Goal: Information Seeking & Learning: Learn about a topic

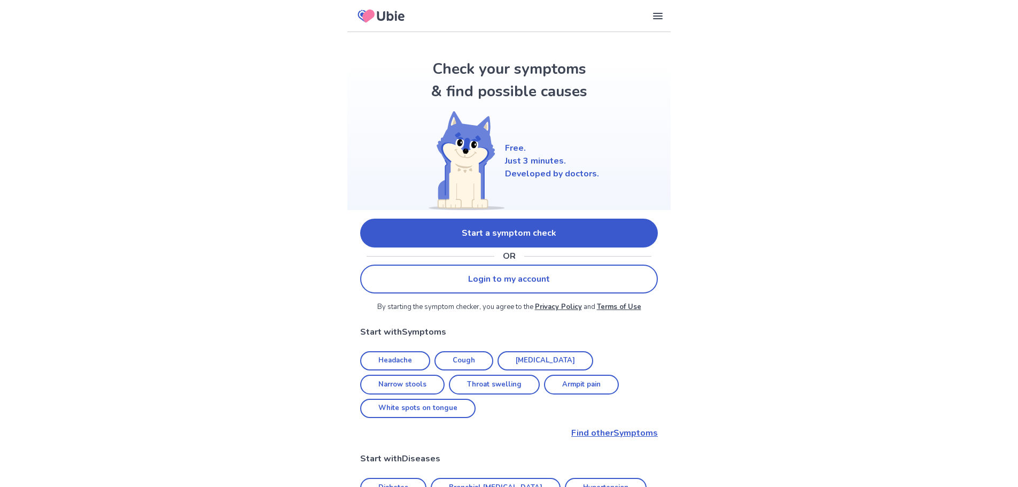
click at [544, 229] on link "Start a symptom check" at bounding box center [509, 233] width 298 height 29
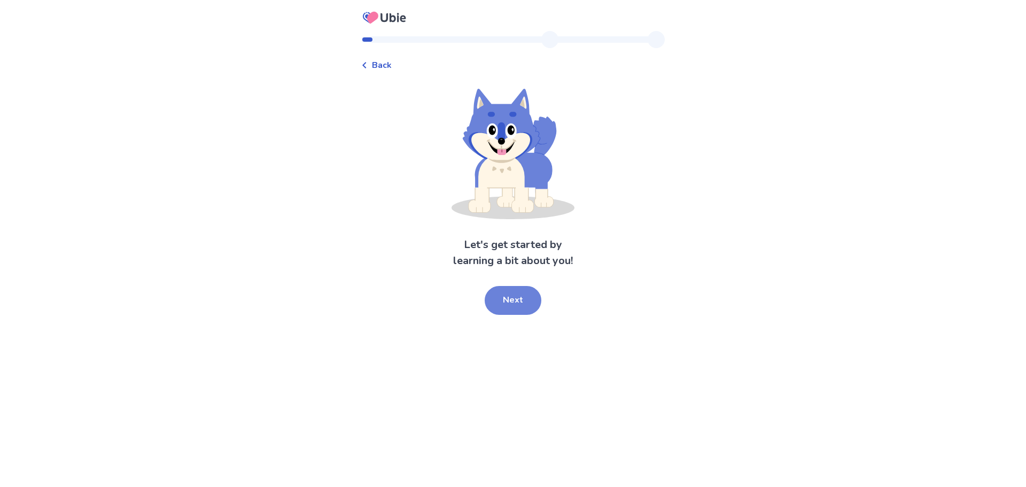
click at [517, 305] on button "Next" at bounding box center [513, 300] width 57 height 29
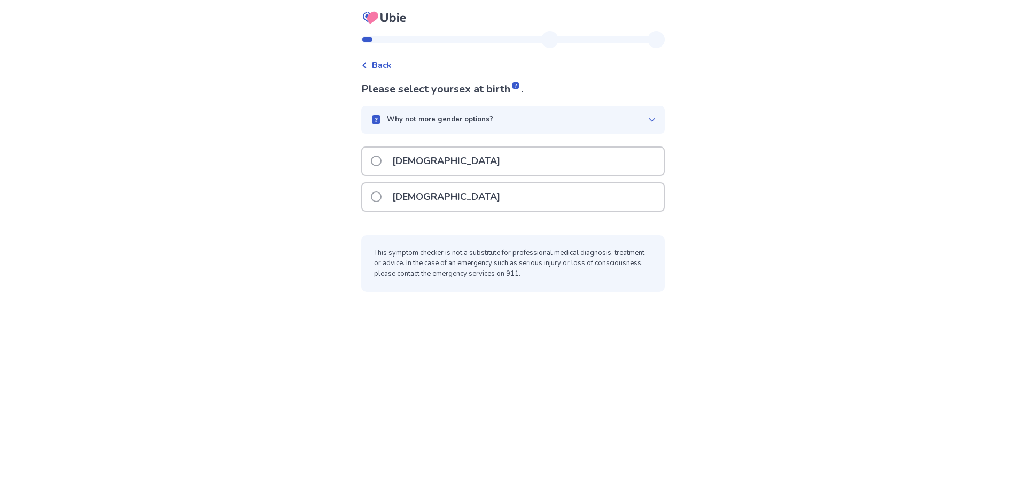
click at [382, 160] on span at bounding box center [376, 161] width 11 height 11
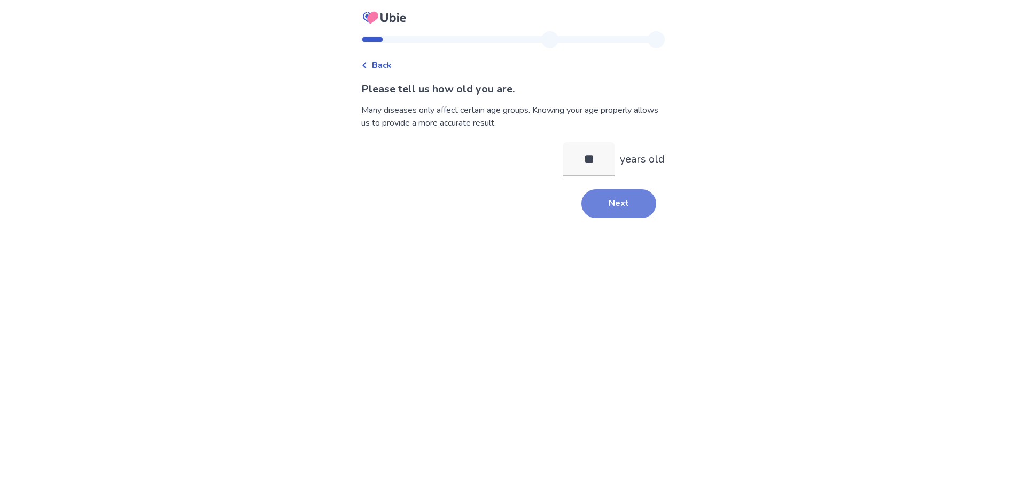
type input "**"
click at [594, 203] on button "Next" at bounding box center [619, 203] width 75 height 29
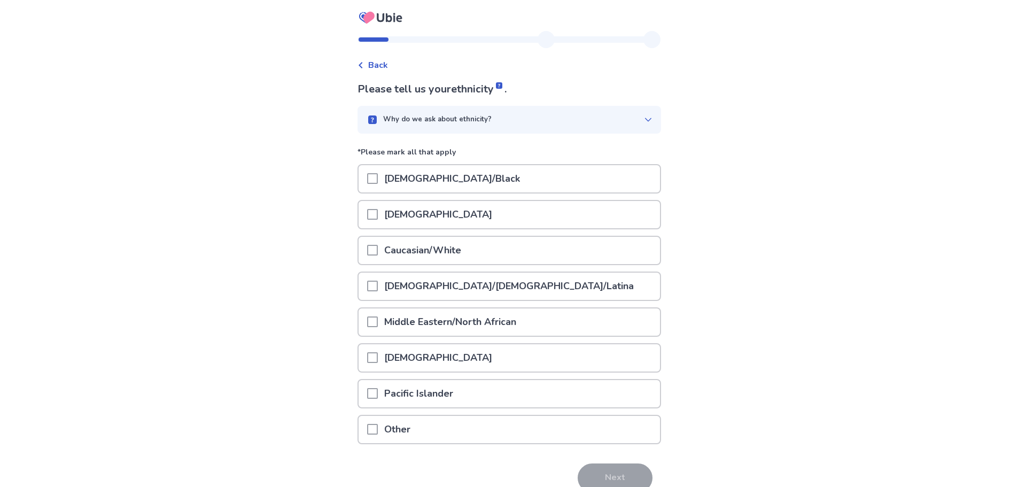
click at [378, 251] on span at bounding box center [372, 250] width 11 height 11
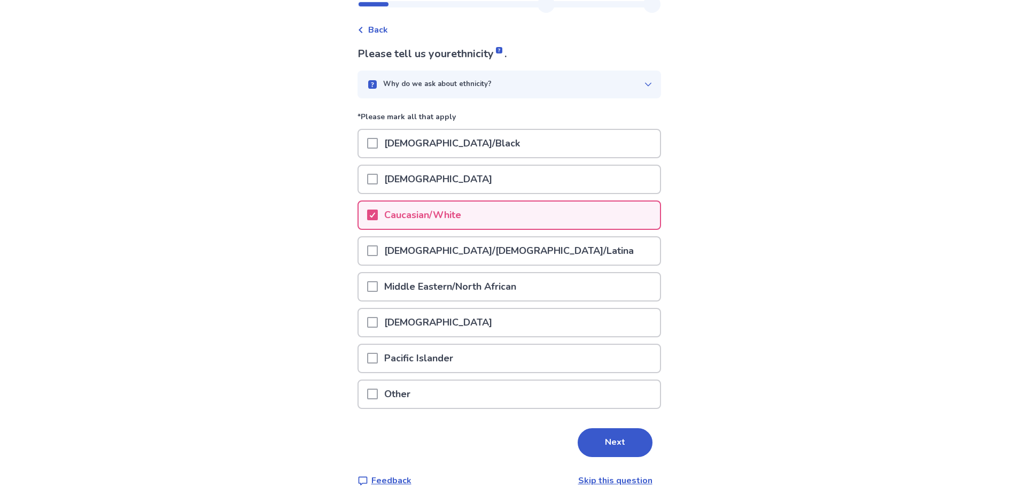
scroll to position [52, 0]
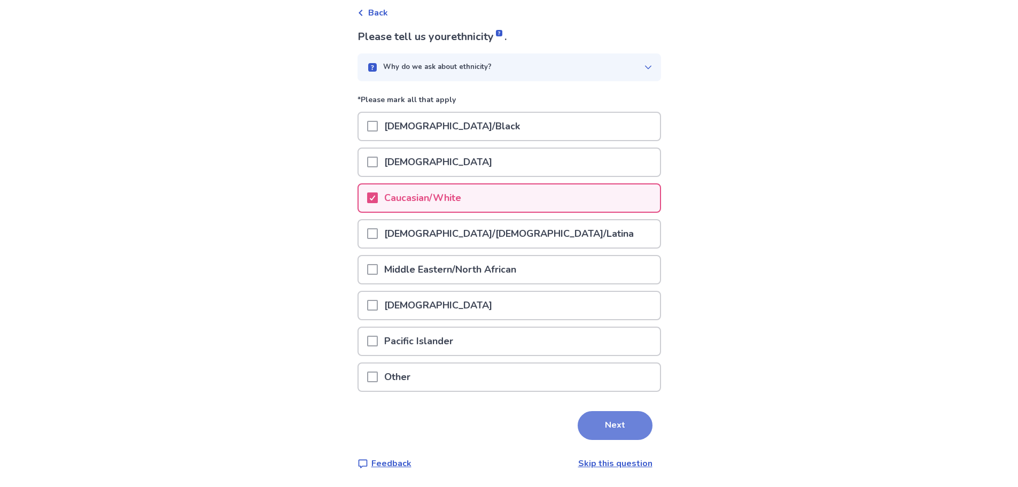
click at [613, 427] on button "Next" at bounding box center [615, 425] width 75 height 29
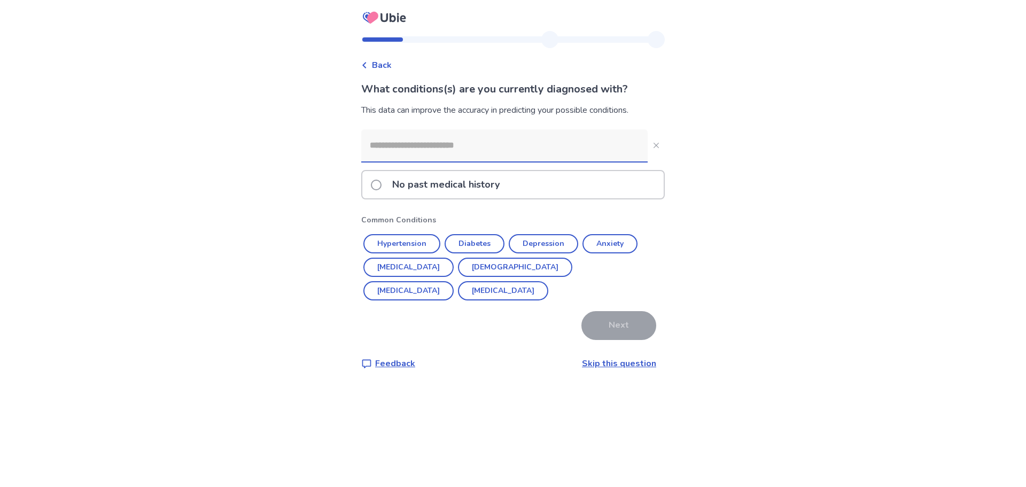
click at [378, 182] on span at bounding box center [376, 185] width 11 height 11
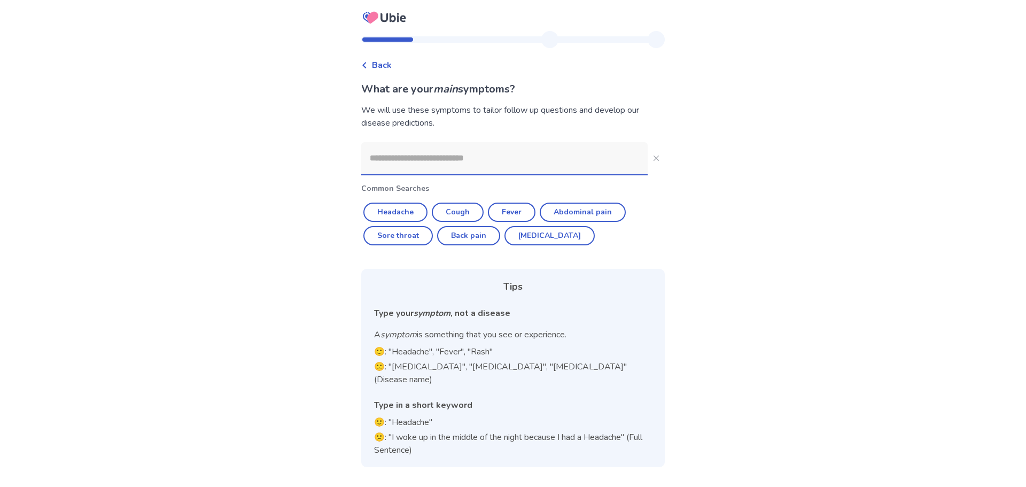
click at [422, 163] on input at bounding box center [504, 158] width 287 height 32
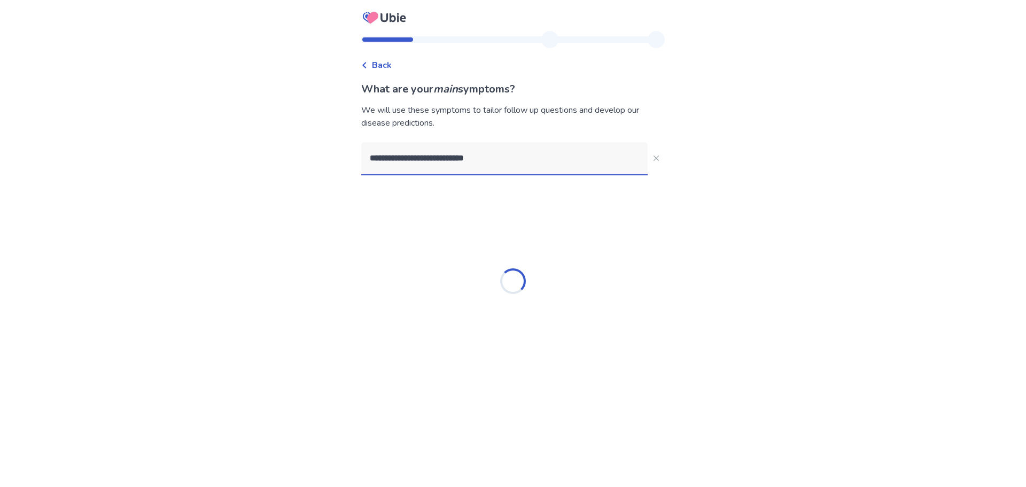
type input "**********"
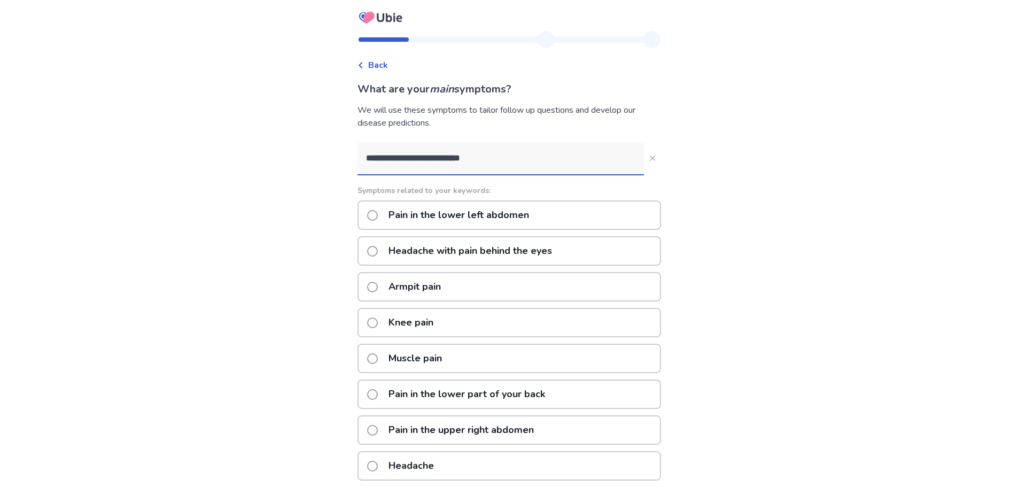
click at [378, 214] on span at bounding box center [372, 215] width 11 height 11
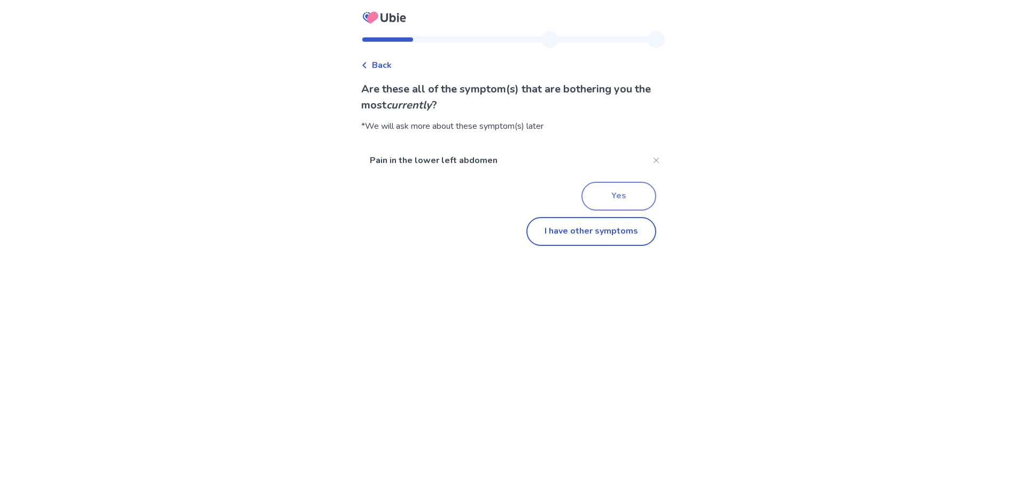
click at [607, 195] on button "Yes" at bounding box center [619, 196] width 75 height 29
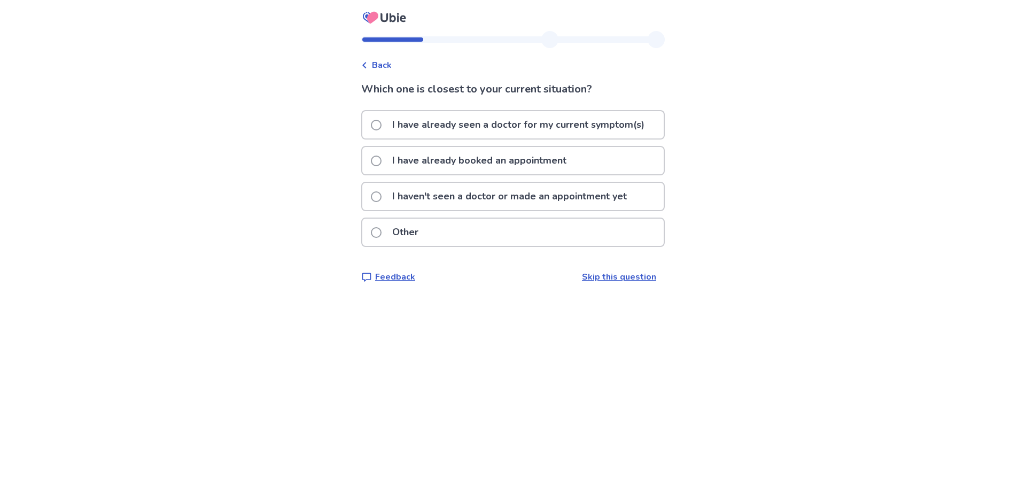
click at [382, 159] on span at bounding box center [376, 161] width 11 height 11
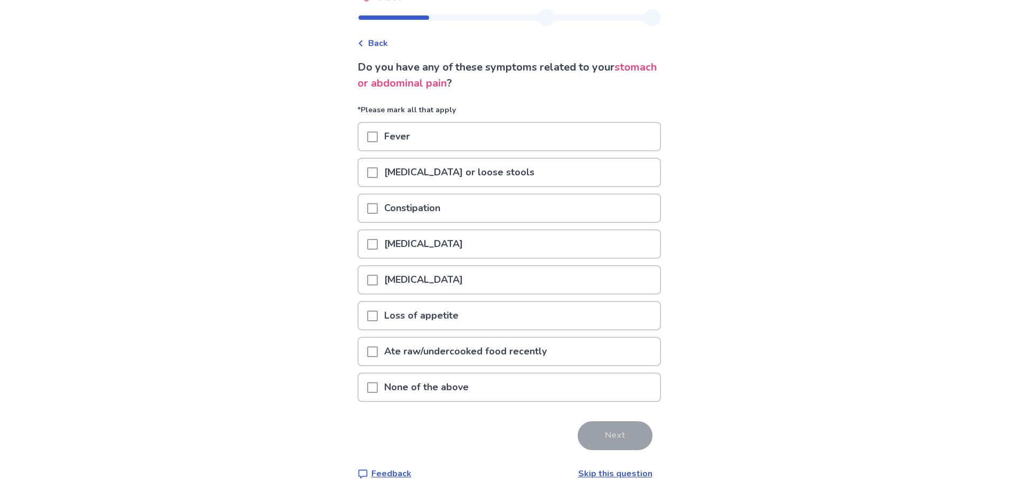
scroll to position [32, 0]
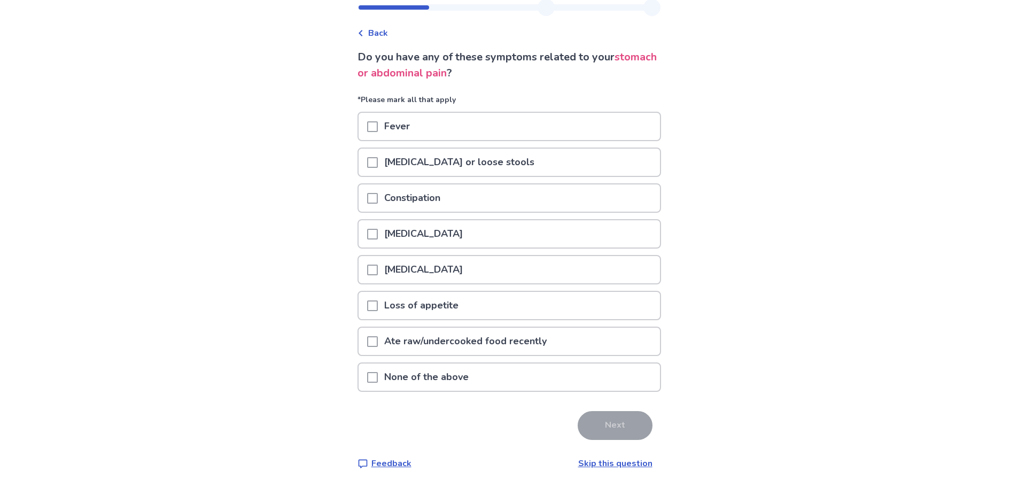
click at [378, 377] on span at bounding box center [372, 377] width 11 height 11
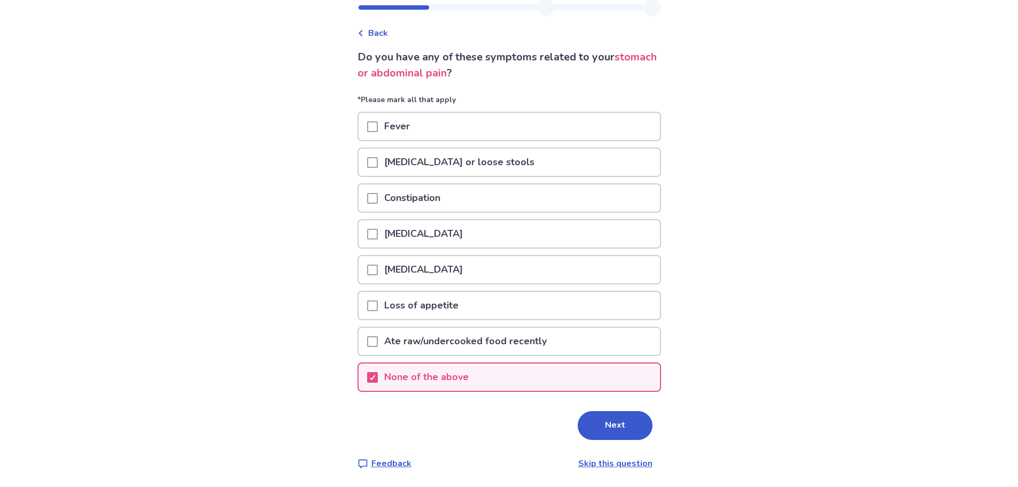
click at [562, 421] on div "Next" at bounding box center [510, 425] width 304 height 29
click at [582, 423] on button "Next" at bounding box center [615, 425] width 75 height 29
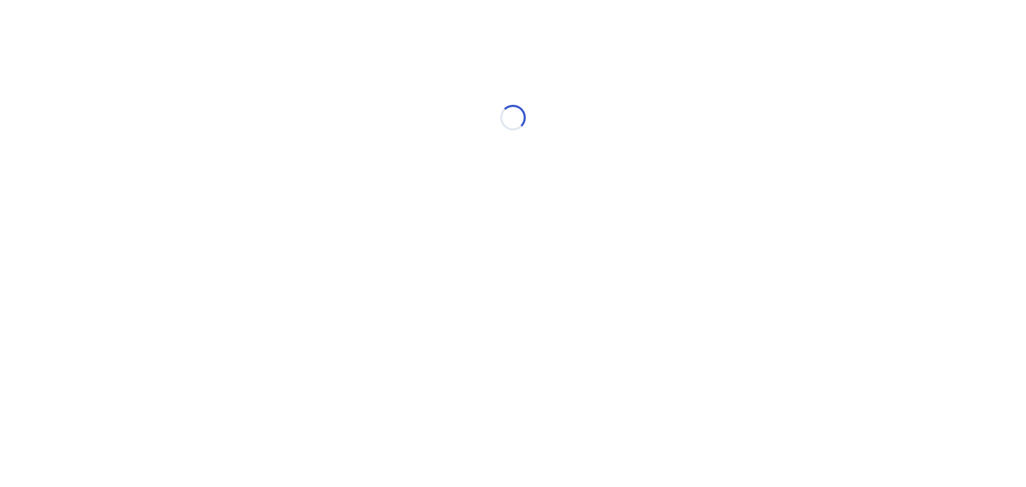
select select "*"
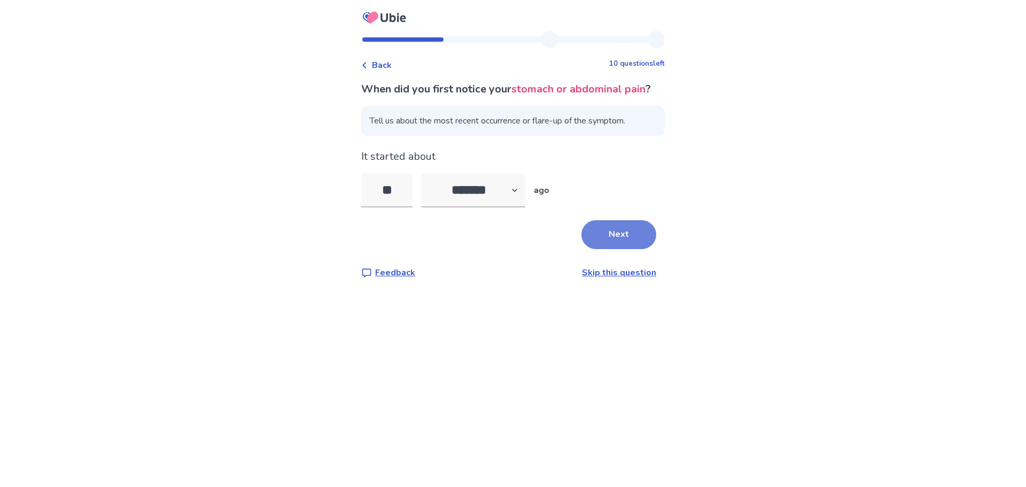
type input "**"
click at [615, 249] on button "Next" at bounding box center [619, 234] width 75 height 29
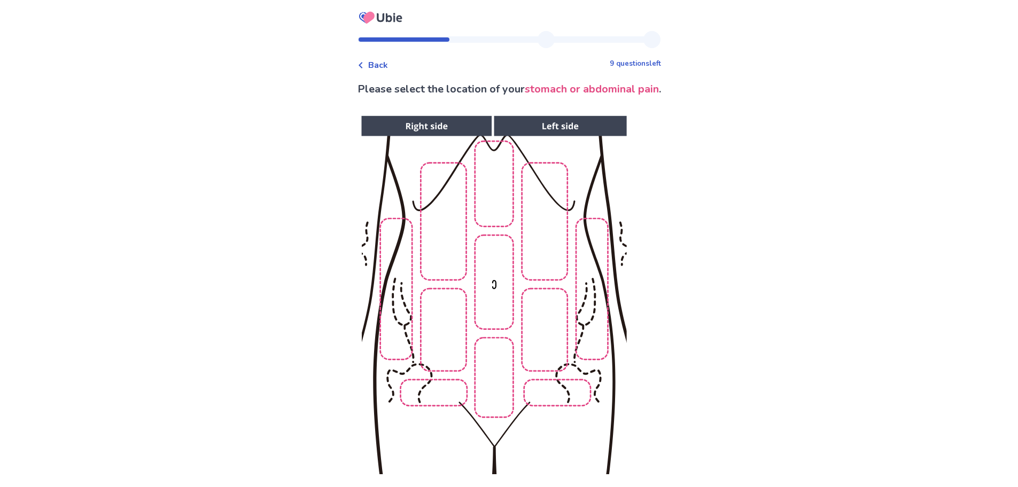
click at [550, 364] on img at bounding box center [494, 295] width 546 height 370
click at [552, 389] on img at bounding box center [494, 295] width 546 height 370
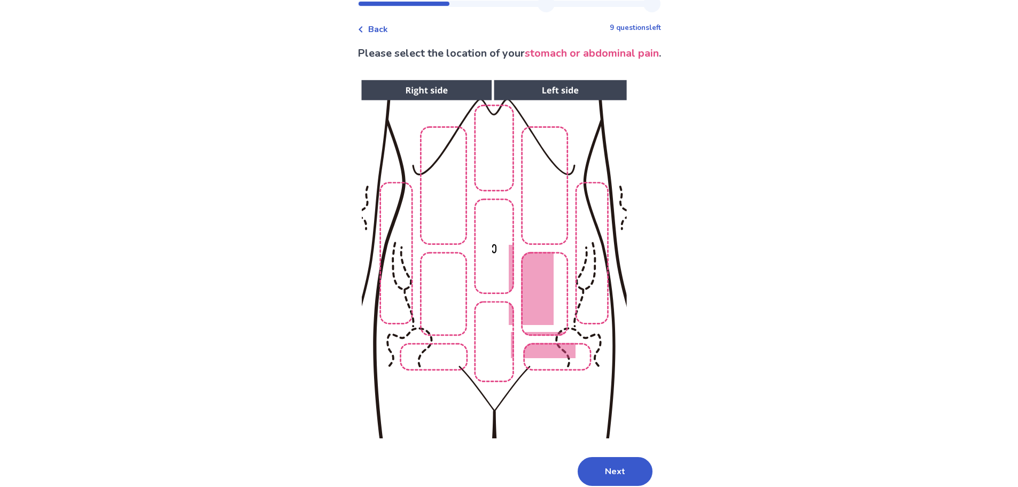
scroll to position [82, 0]
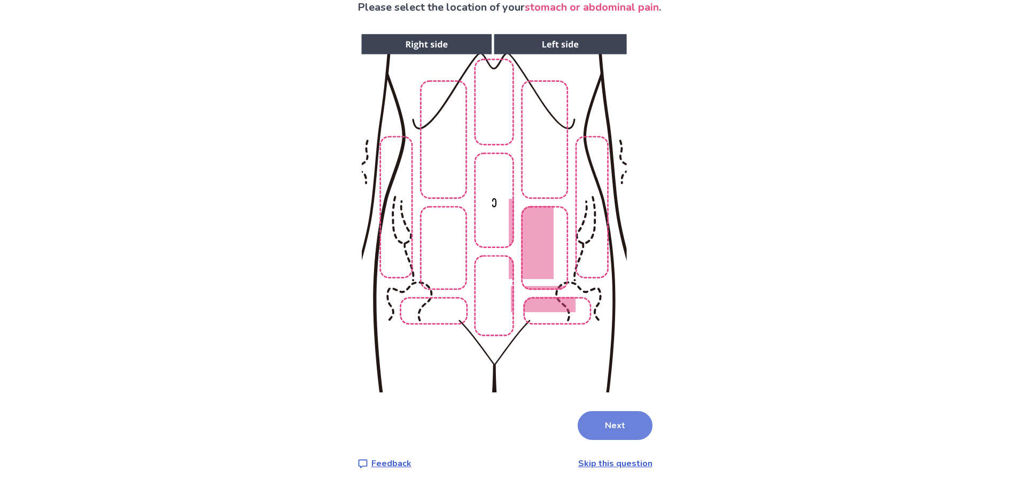
click at [616, 427] on button "Next" at bounding box center [615, 425] width 75 height 29
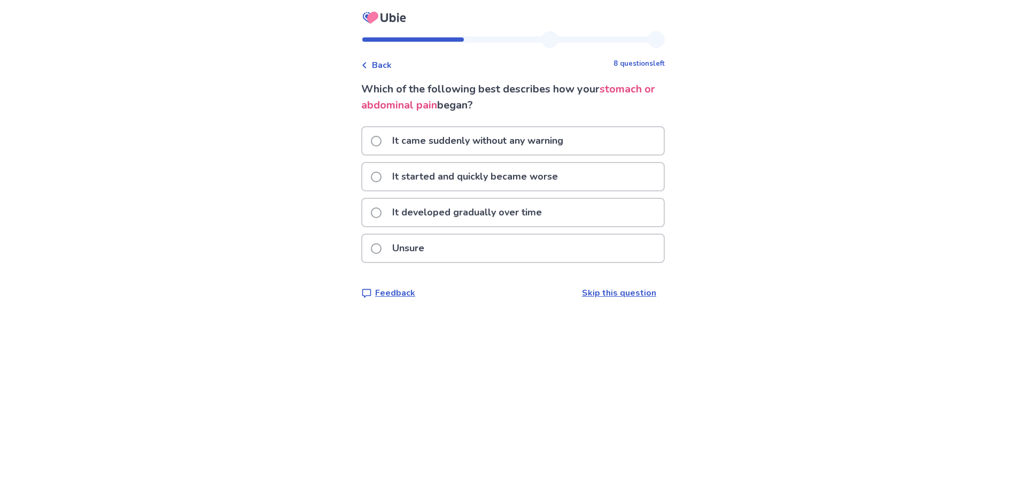
click at [382, 214] on span at bounding box center [376, 212] width 11 height 11
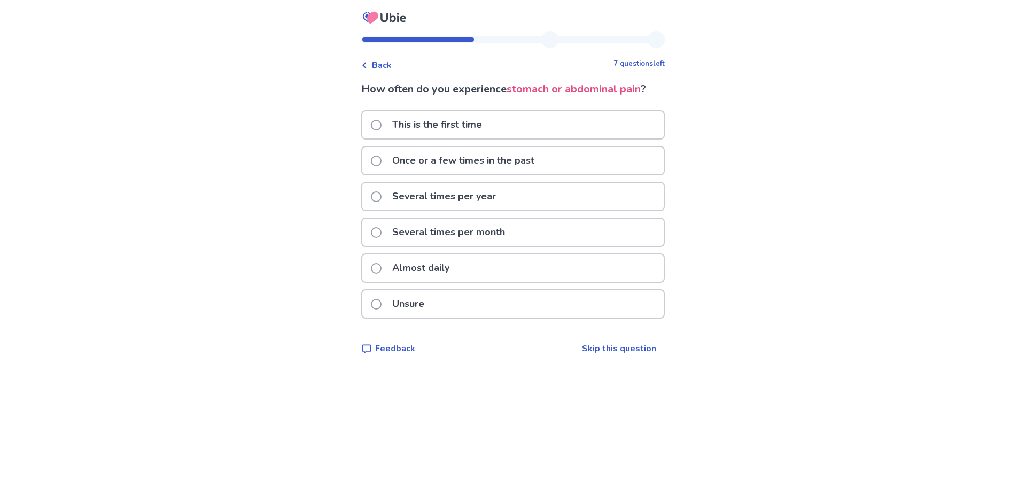
click at [389, 160] on label "Once or a few times in the past" at bounding box center [456, 160] width 170 height 27
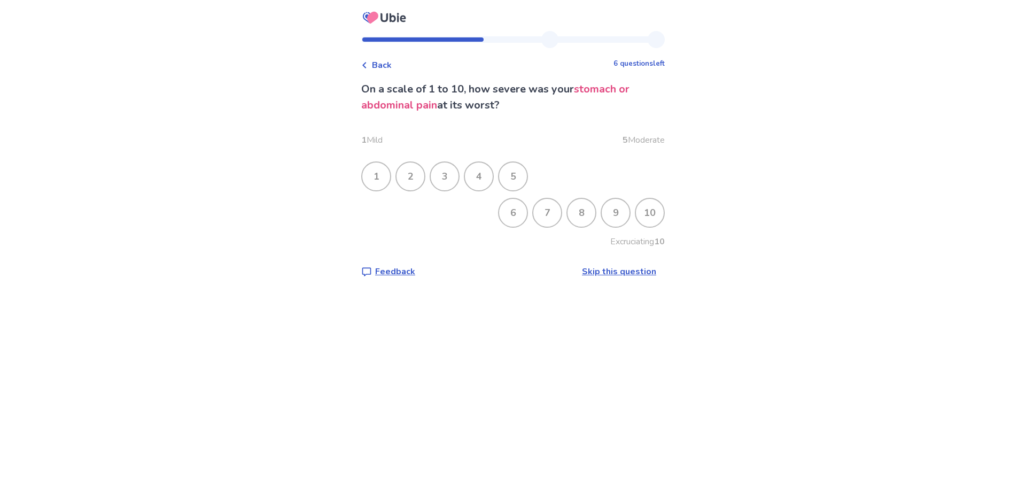
click at [515, 174] on div "5" at bounding box center [513, 177] width 28 height 28
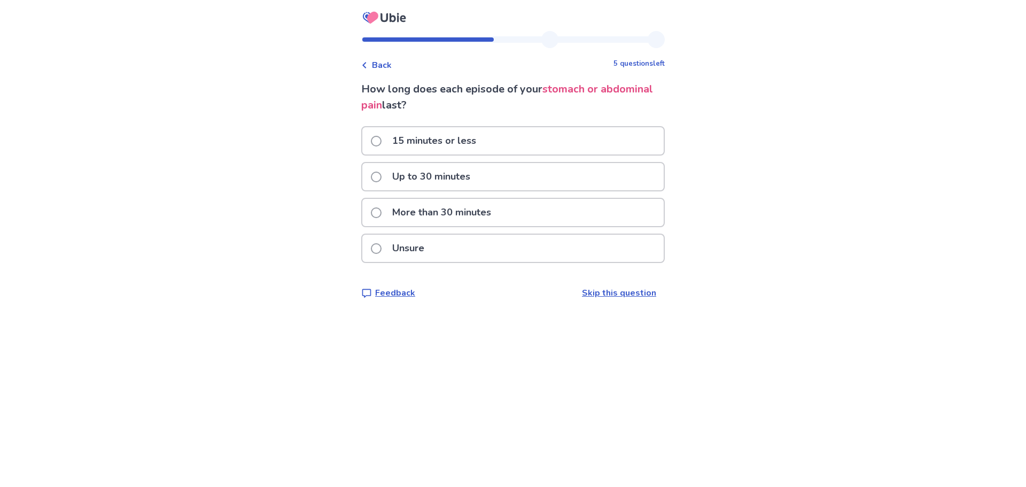
click at [387, 219] on label "More than 30 minutes" at bounding box center [434, 212] width 127 height 27
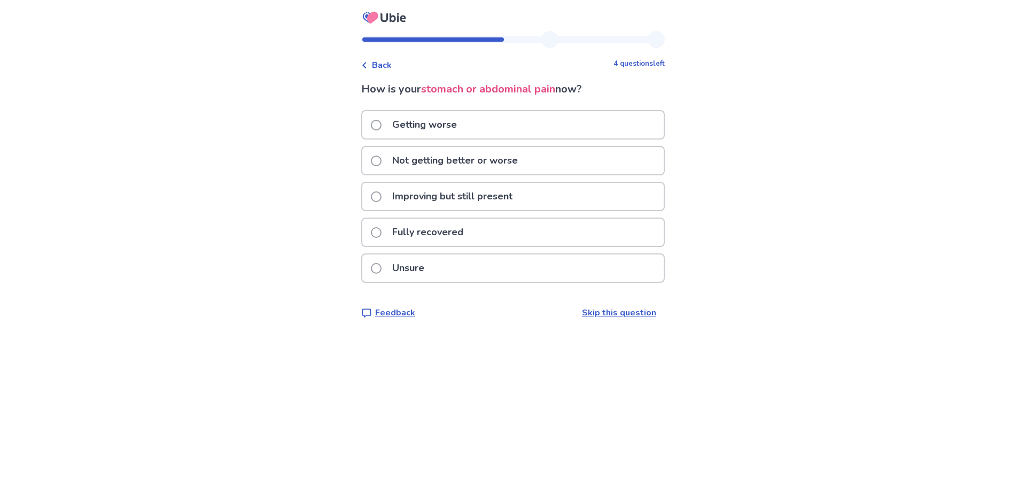
click at [382, 164] on span at bounding box center [376, 161] width 11 height 11
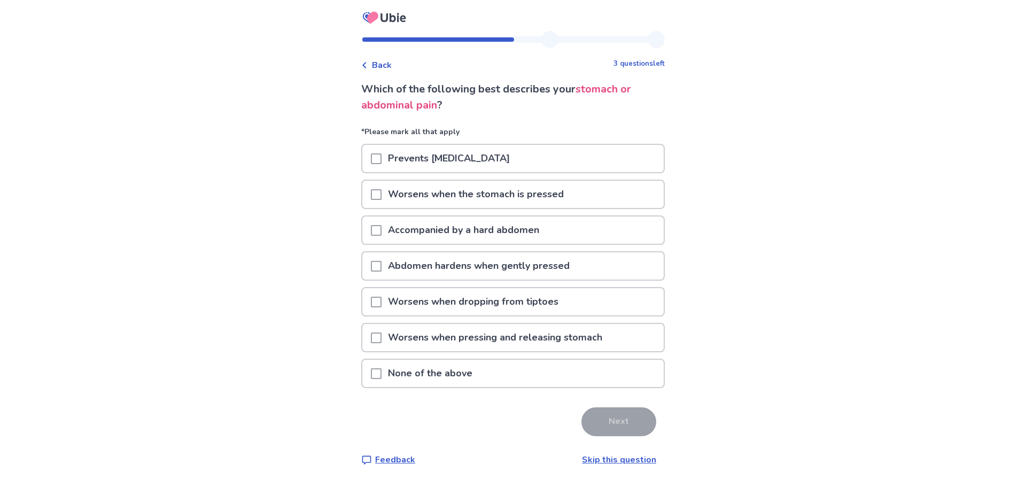
click at [381, 372] on span at bounding box center [376, 373] width 11 height 11
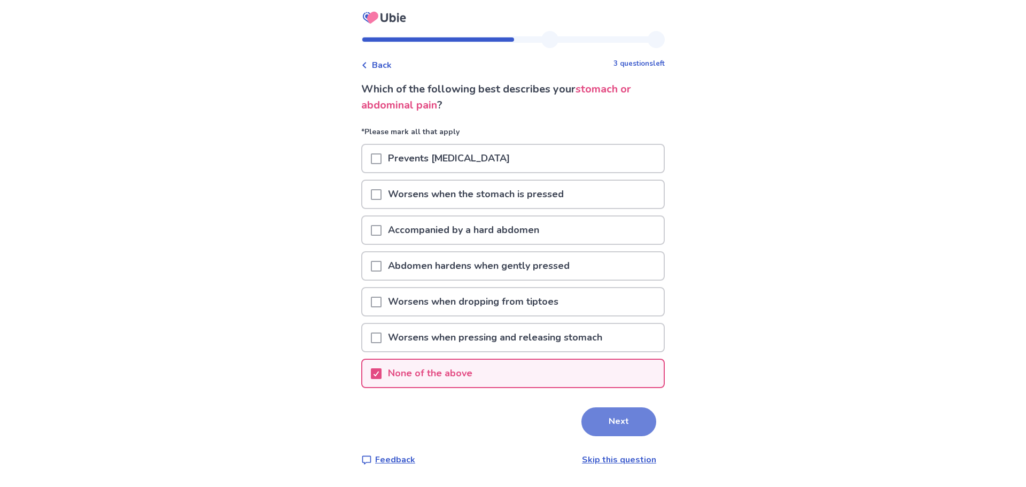
click at [596, 421] on button "Next" at bounding box center [619, 421] width 75 height 29
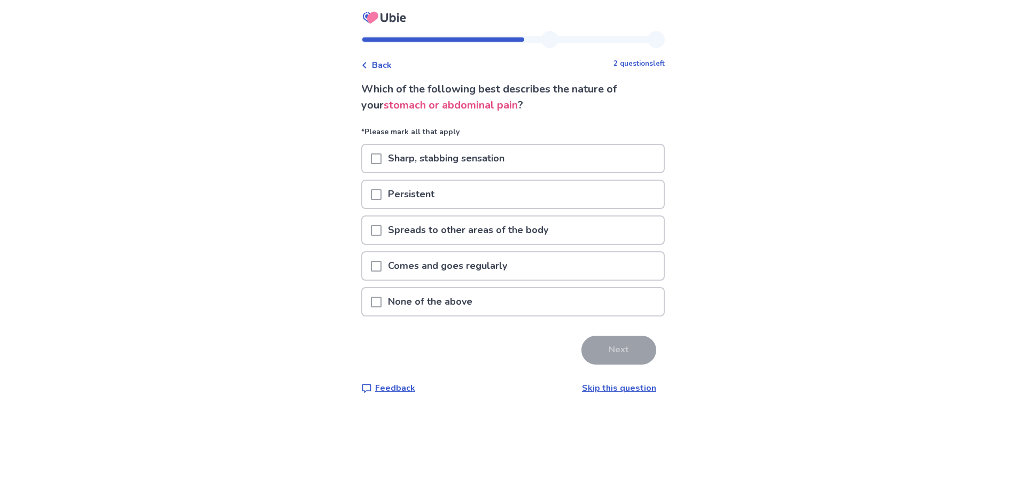
click at [382, 197] on span at bounding box center [376, 194] width 11 height 11
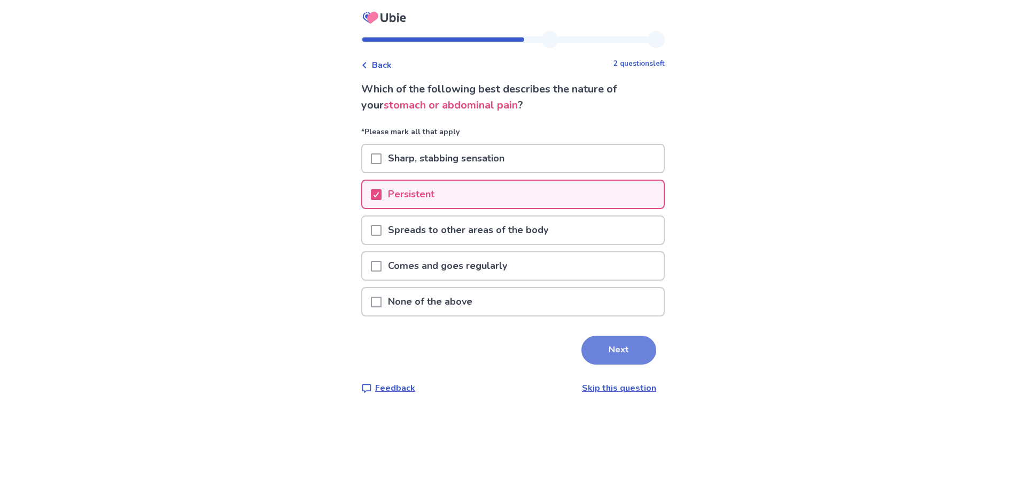
click at [600, 352] on button "Next" at bounding box center [619, 350] width 75 height 29
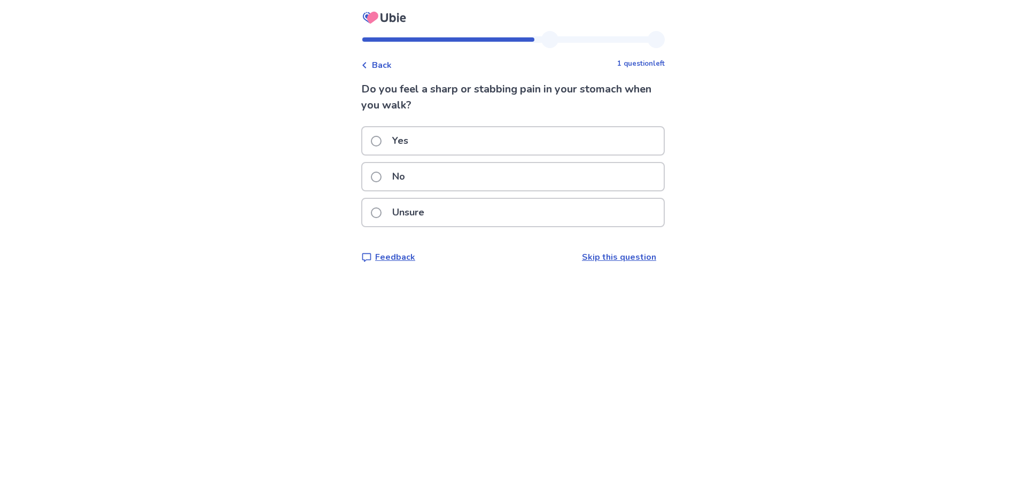
click at [382, 174] on span at bounding box center [376, 177] width 11 height 11
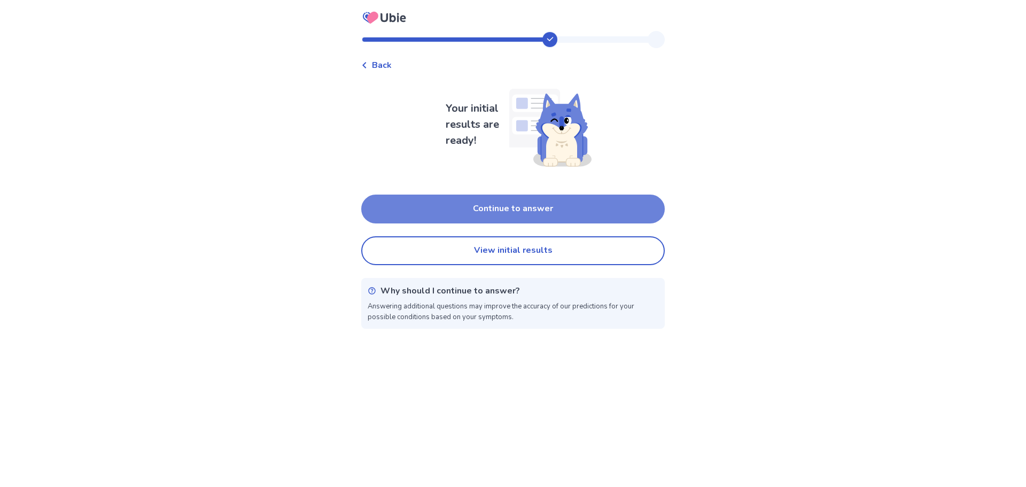
click at [527, 211] on button "Continue to answer" at bounding box center [513, 209] width 304 height 29
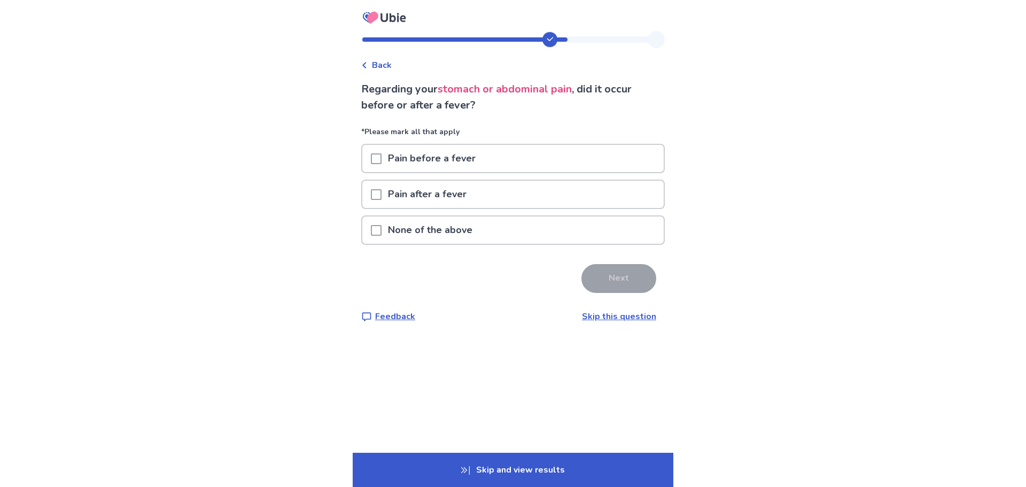
click at [382, 232] on span at bounding box center [376, 230] width 11 height 11
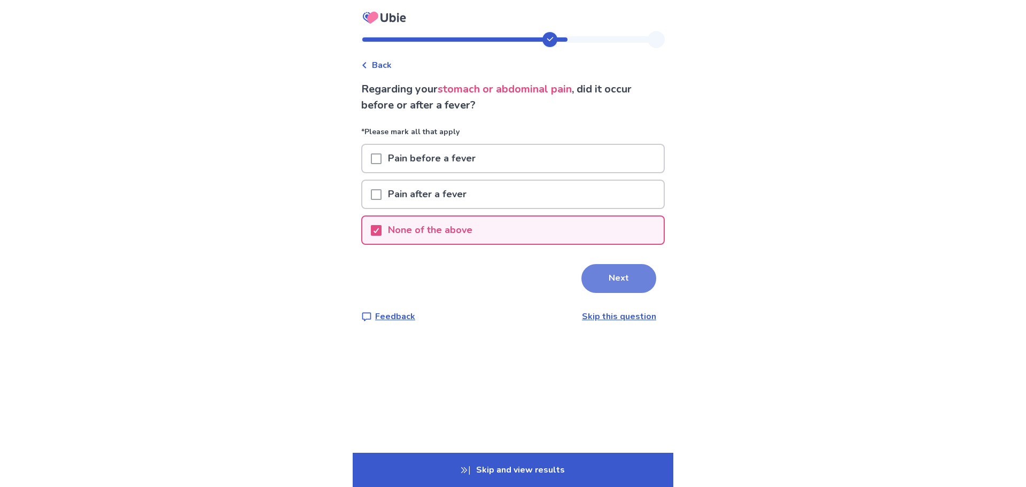
click at [595, 282] on button "Next" at bounding box center [619, 278] width 75 height 29
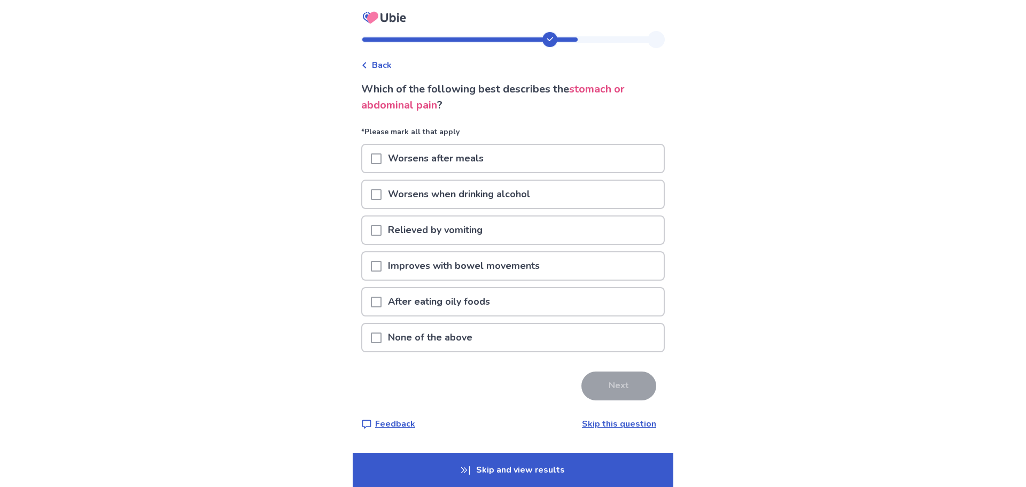
click at [382, 159] on span at bounding box center [376, 158] width 11 height 11
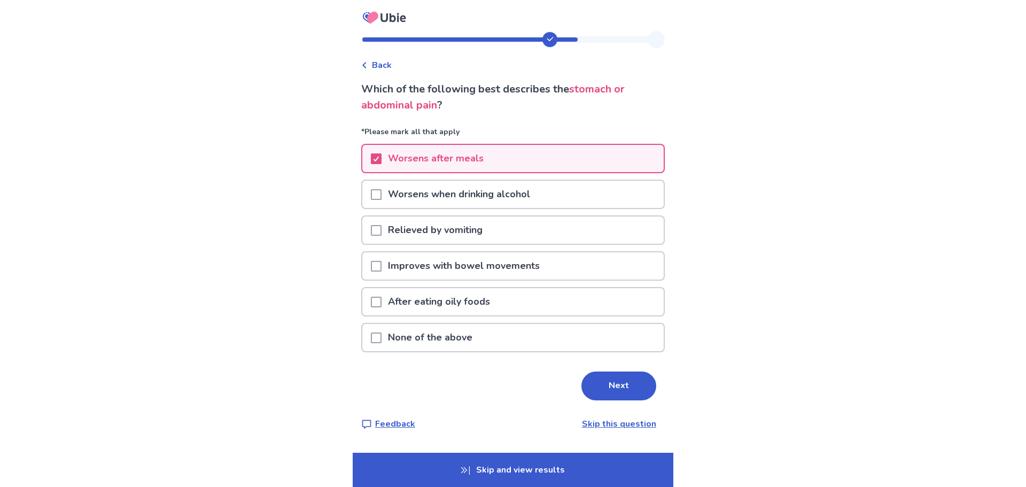
click at [382, 265] on span at bounding box center [376, 266] width 11 height 11
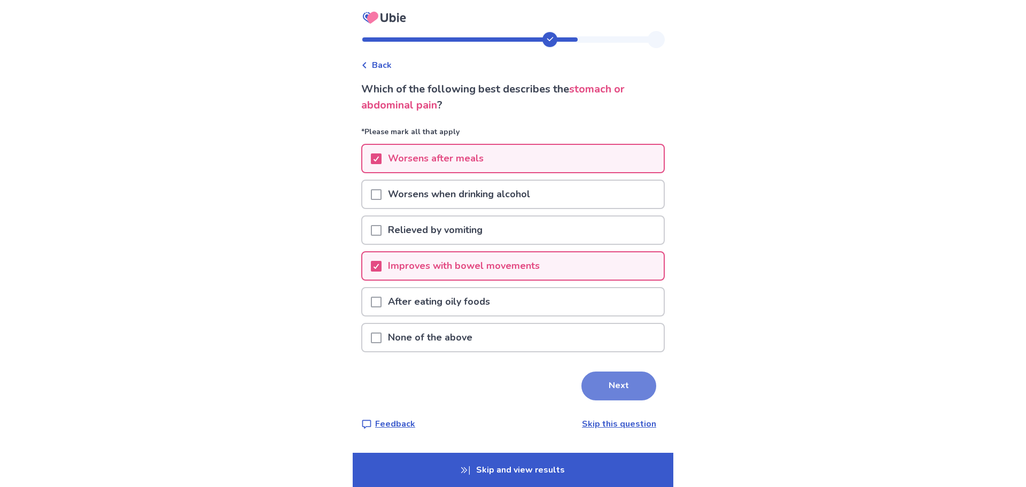
click at [622, 385] on button "Next" at bounding box center [619, 386] width 75 height 29
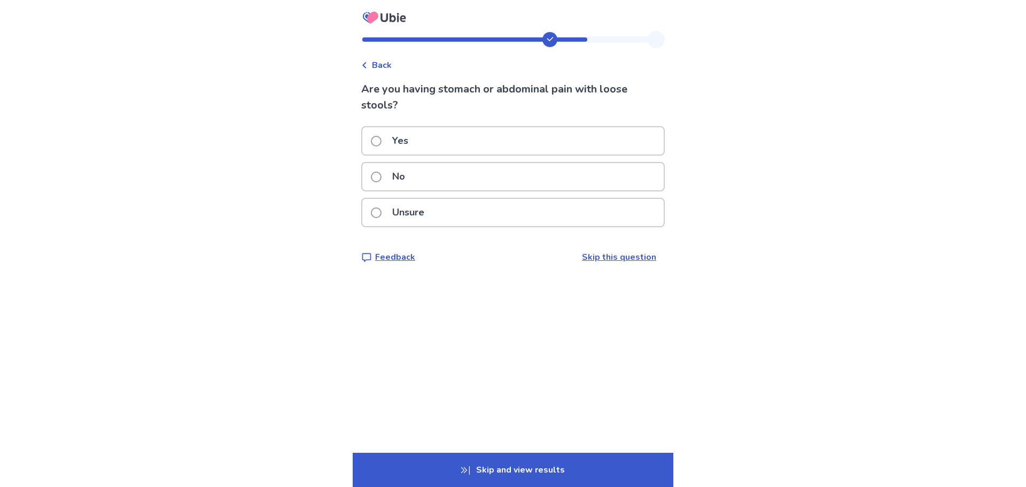
click at [382, 175] on span at bounding box center [376, 177] width 11 height 11
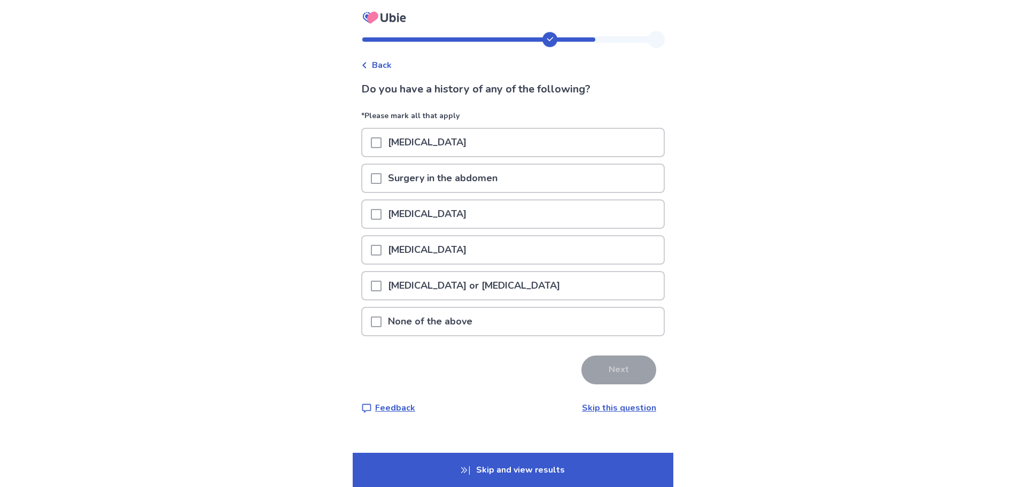
click at [381, 179] on span at bounding box center [376, 178] width 11 height 11
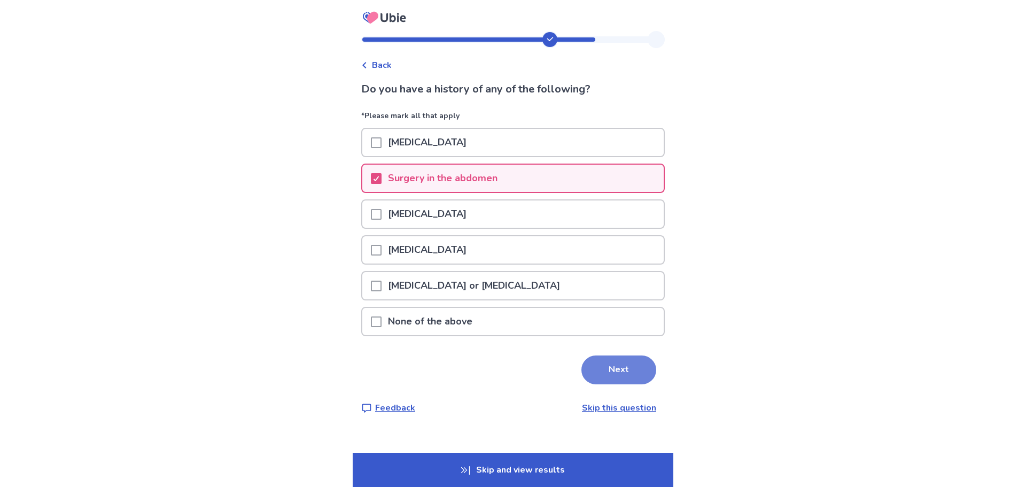
click at [600, 367] on button "Next" at bounding box center [619, 369] width 75 height 29
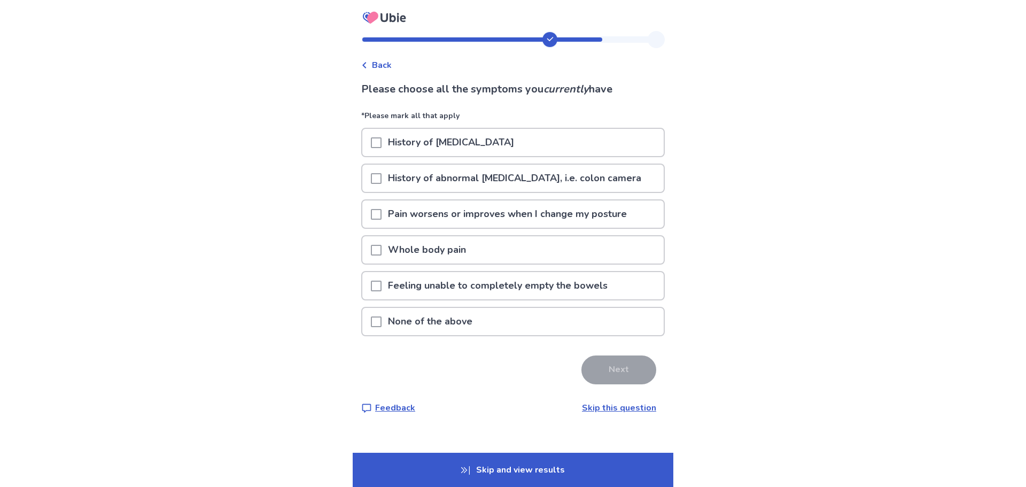
click at [382, 214] on span at bounding box center [376, 214] width 11 height 11
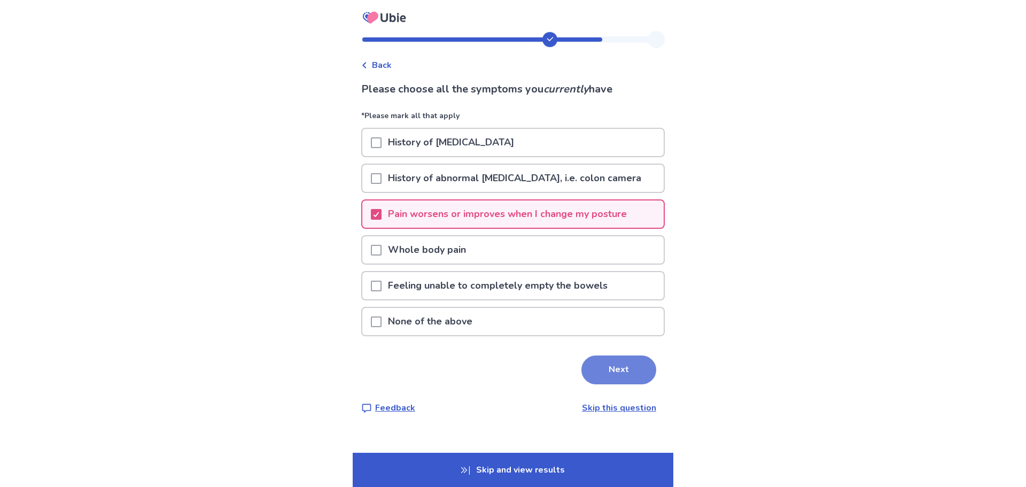
click at [600, 369] on button "Next" at bounding box center [619, 369] width 75 height 29
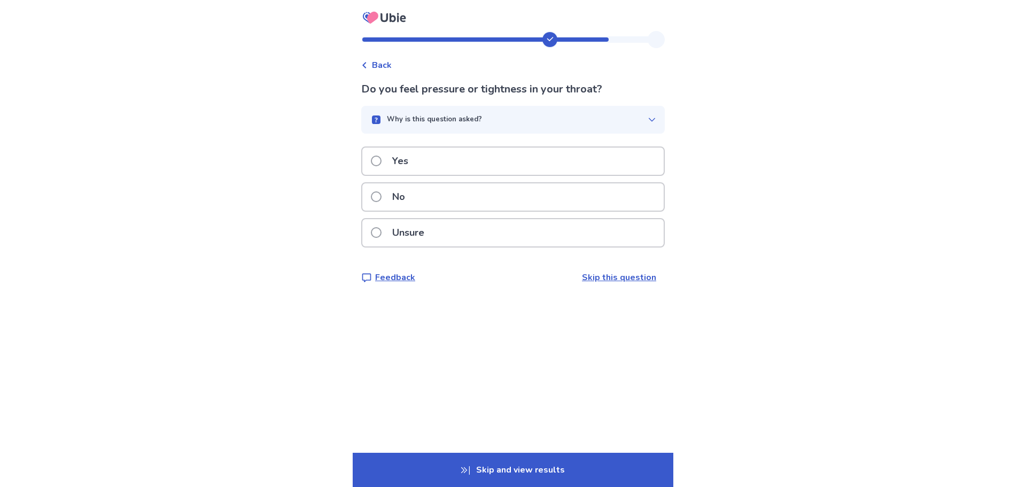
click at [382, 196] on span at bounding box center [376, 196] width 11 height 11
click at [382, 197] on span at bounding box center [376, 196] width 11 height 11
click at [382, 233] on span at bounding box center [376, 232] width 11 height 11
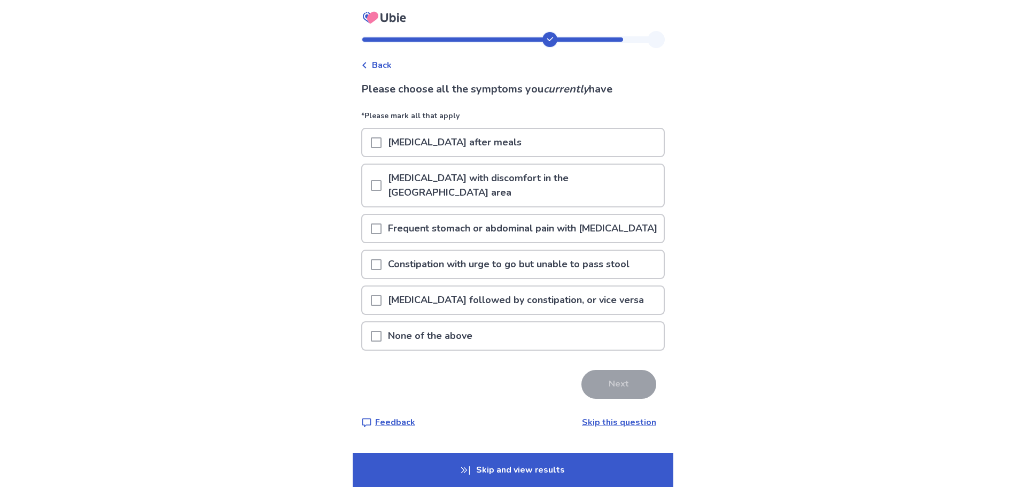
click at [382, 336] on span at bounding box center [376, 336] width 11 height 11
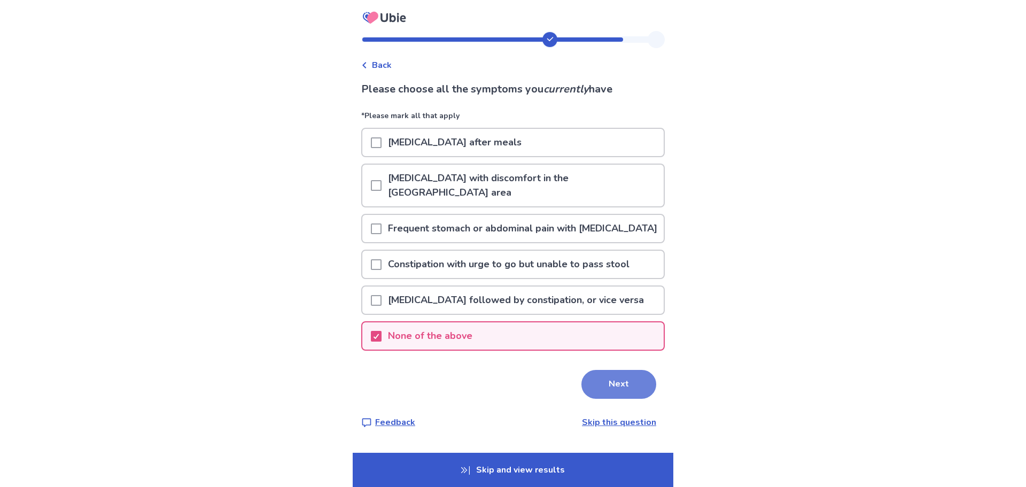
click at [609, 381] on button "Next" at bounding box center [619, 384] width 75 height 29
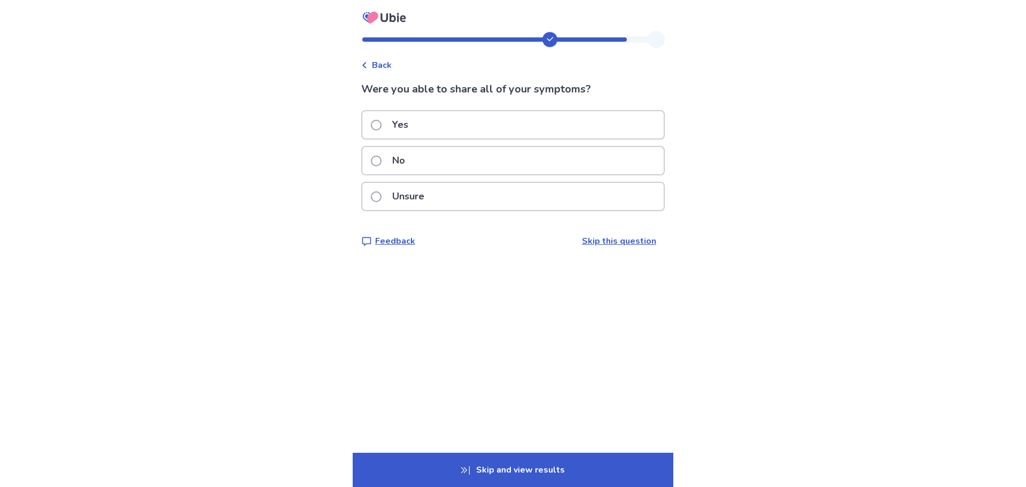
click at [382, 196] on span at bounding box center [376, 196] width 11 height 11
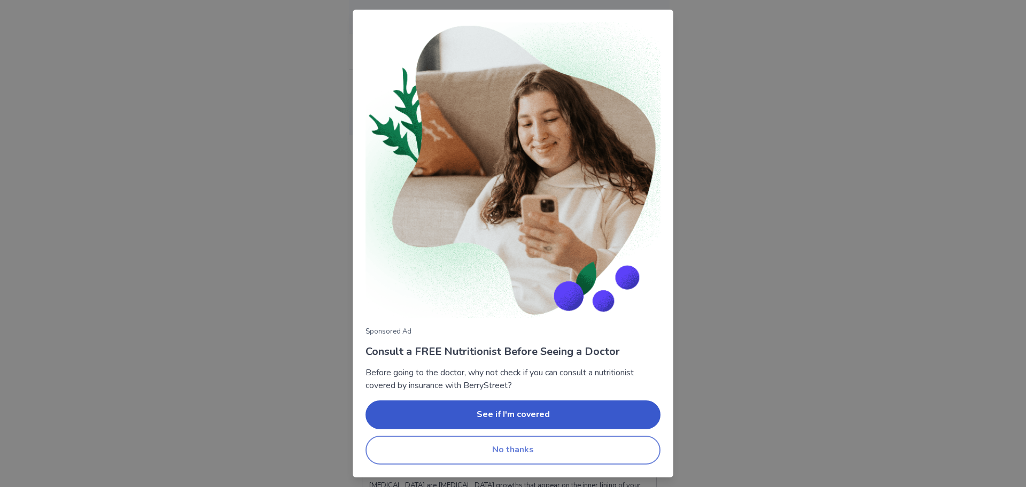
click at [525, 451] on button "No thanks" at bounding box center [513, 450] width 295 height 29
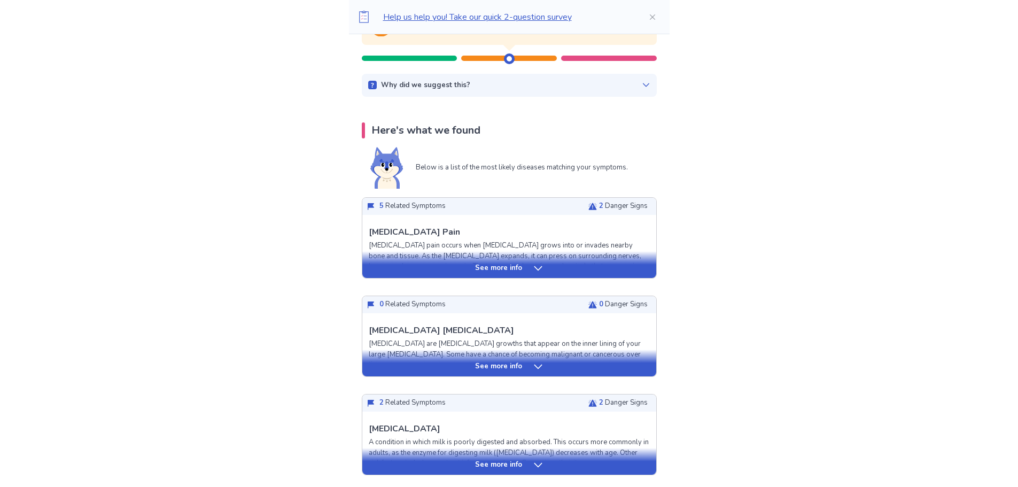
scroll to position [160, 0]
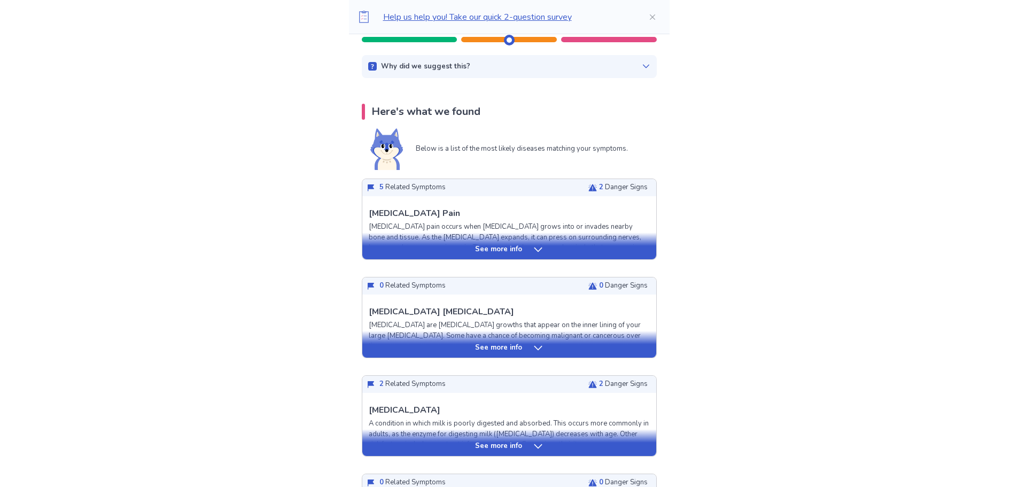
click at [540, 251] on icon at bounding box center [538, 249] width 11 height 11
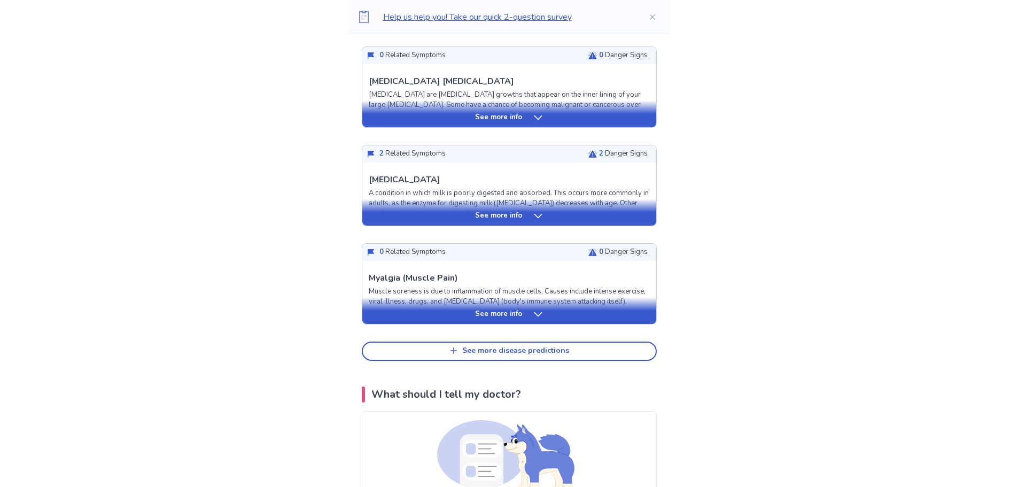
scroll to position [1069, 0]
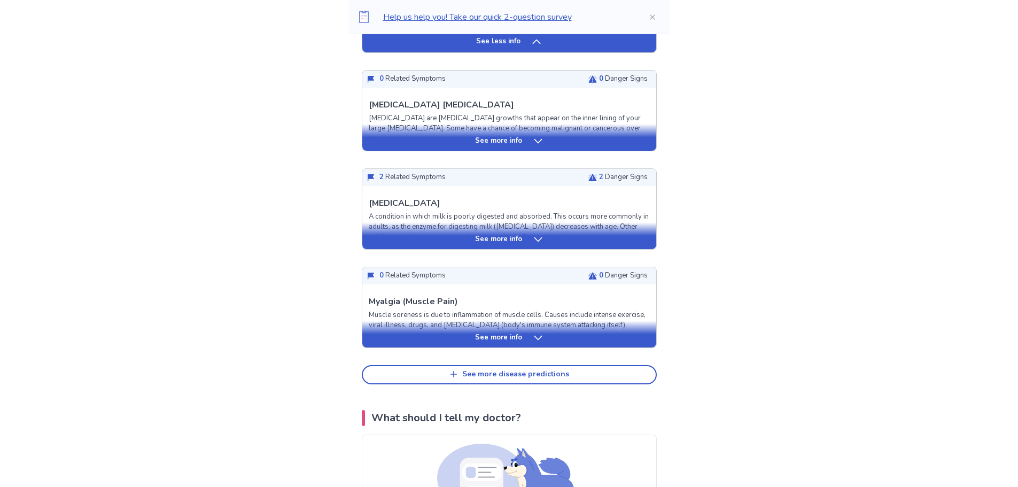
click at [535, 241] on icon at bounding box center [538, 239] width 8 height 4
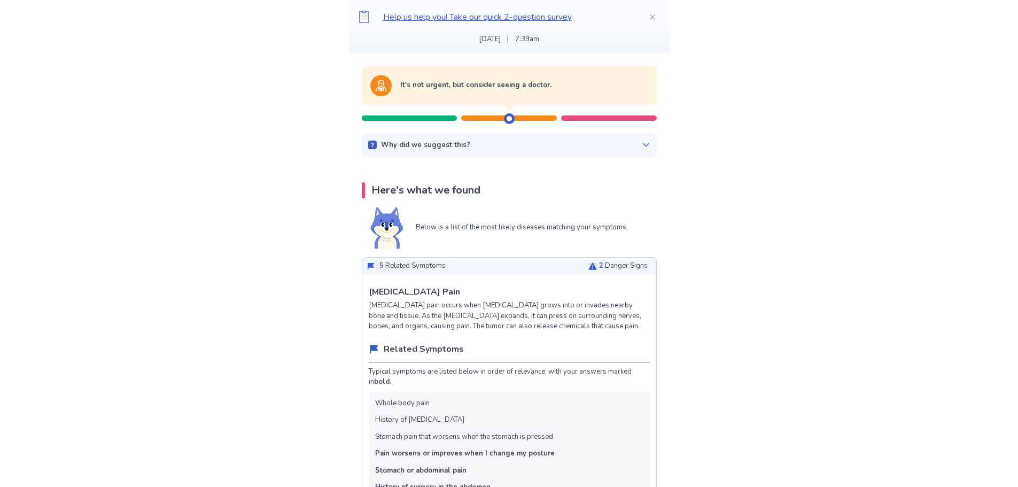
scroll to position [107, 0]
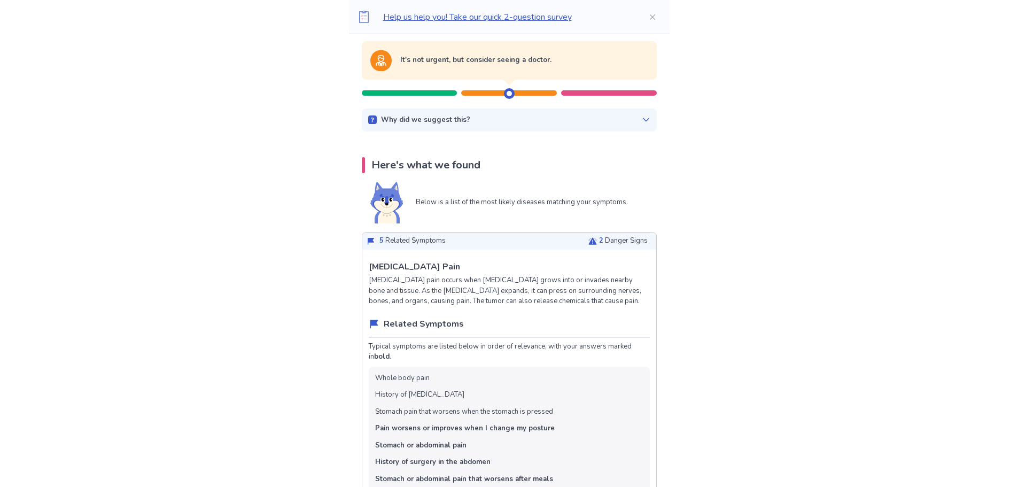
click at [589, 243] on icon at bounding box center [593, 240] width 9 height 7
click at [589, 242] on icon at bounding box center [593, 241] width 9 height 9
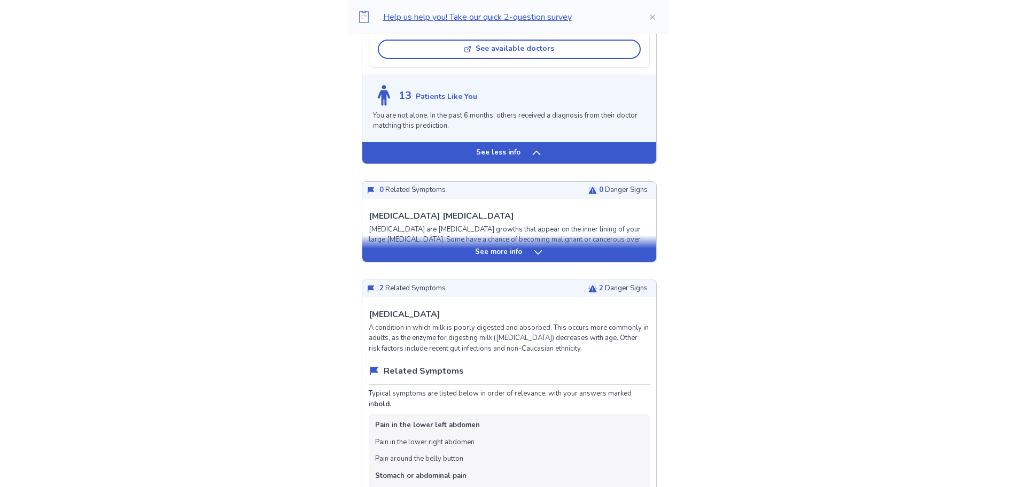
scroll to position [962, 0]
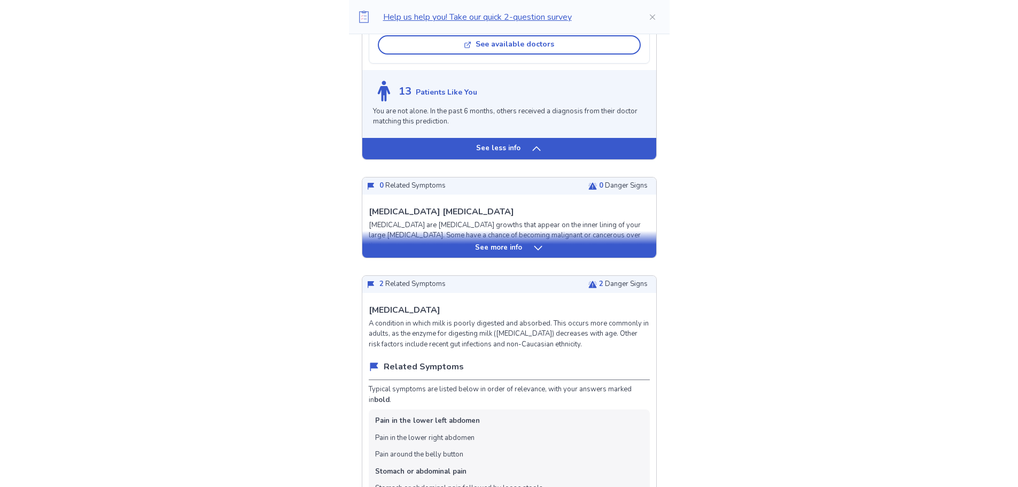
click at [536, 253] on icon at bounding box center [538, 248] width 11 height 11
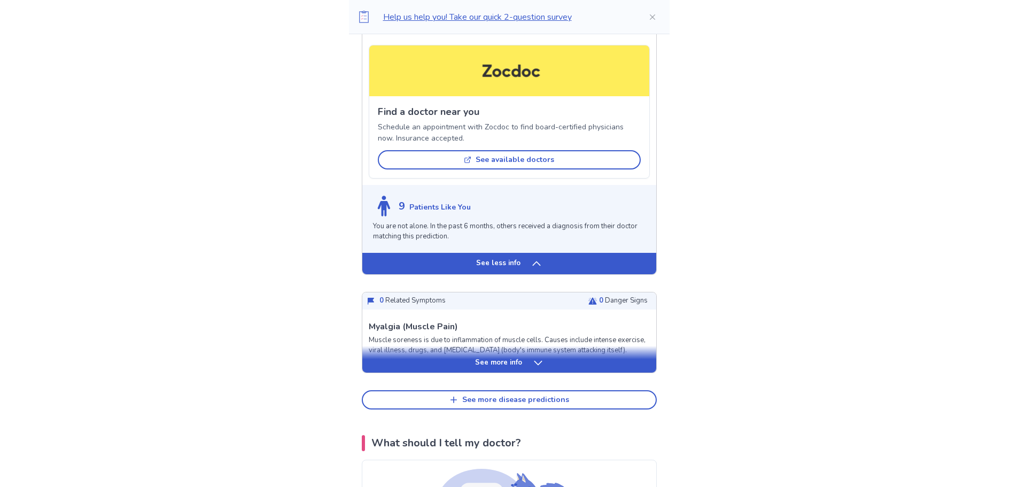
scroll to position [2406, 0]
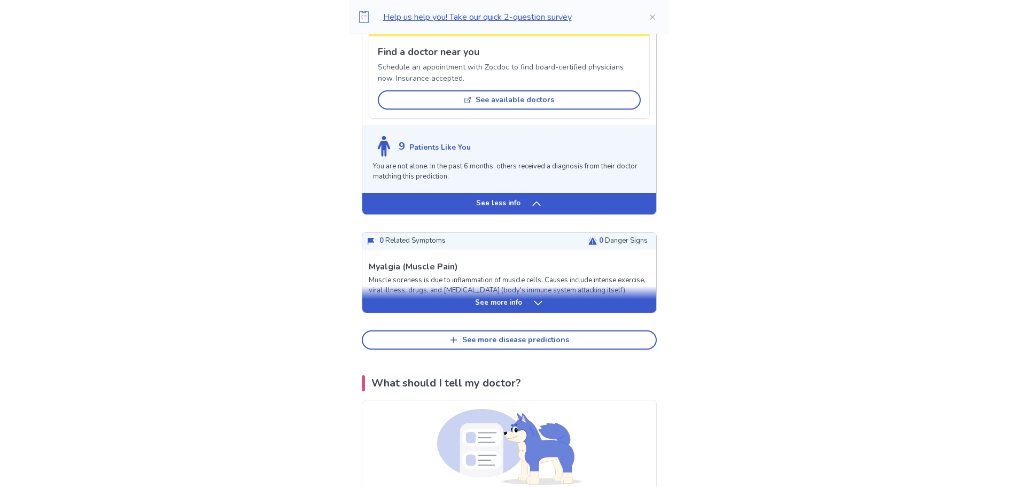
click at [531, 298] on div "See more info" at bounding box center [509, 303] width 294 height 11
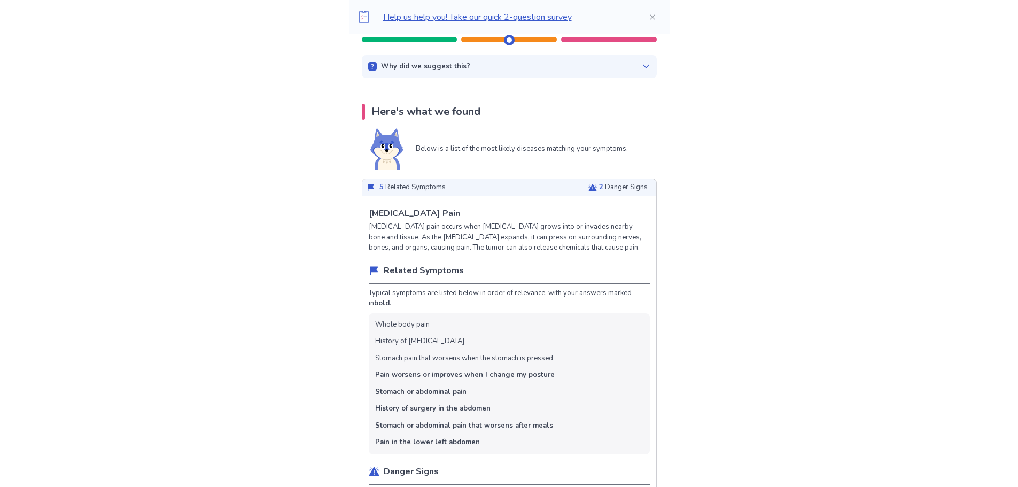
scroll to position [0, 0]
